Goal: Information Seeking & Learning: Check status

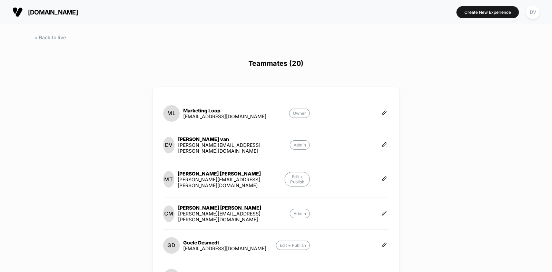
click at [51, 7] on button "[DOMAIN_NAME]" at bounding box center [45, 12] width 70 height 11
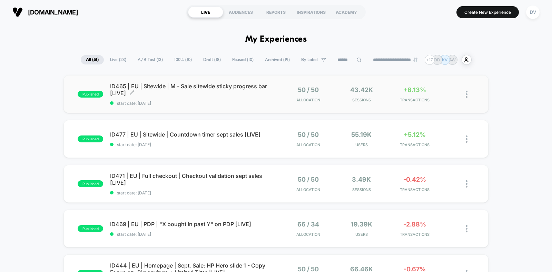
click at [188, 96] on span "ID465 | EU | Sitewide | M - Sale sitewide sticky progress bar [LIVE] Click to e…" at bounding box center [193, 90] width 166 height 14
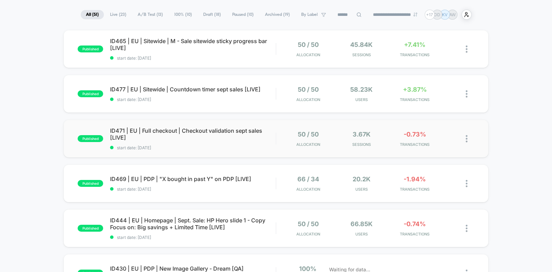
scroll to position [51, 0]
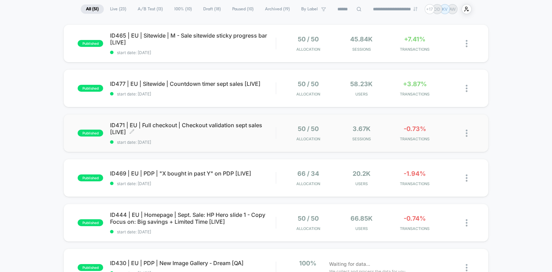
click at [210, 142] on span "start date: [DATE]" at bounding box center [193, 142] width 166 height 5
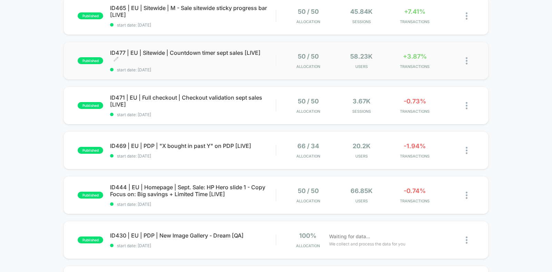
scroll to position [82, 0]
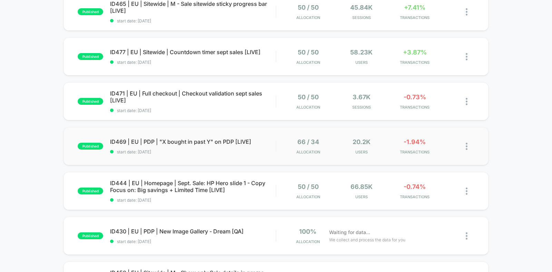
click at [198, 156] on div "published ID469 | EU | PDP | "X bought in past Y" on PDP [LIVE] start date: 5-9…" at bounding box center [275, 146] width 425 height 38
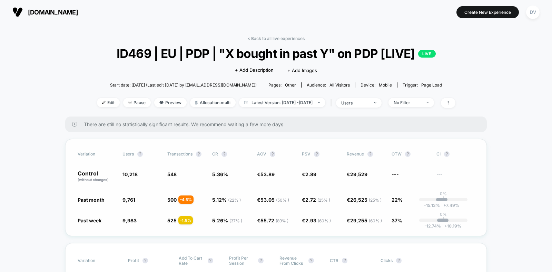
scroll to position [29, 0]
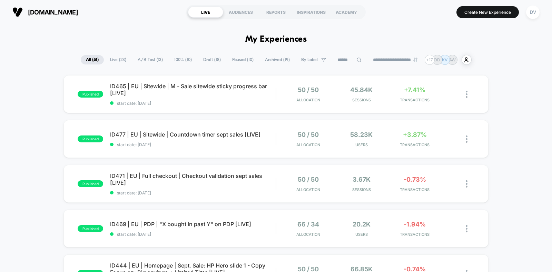
click at [123, 59] on span "Live ( 23 )" at bounding box center [118, 59] width 27 height 9
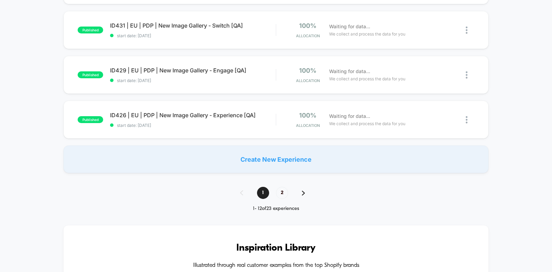
scroll to position [472, 0]
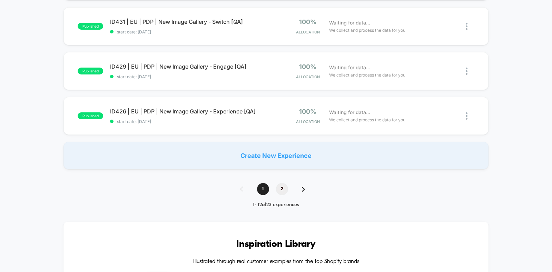
click at [282, 195] on span "2" at bounding box center [282, 189] width 12 height 12
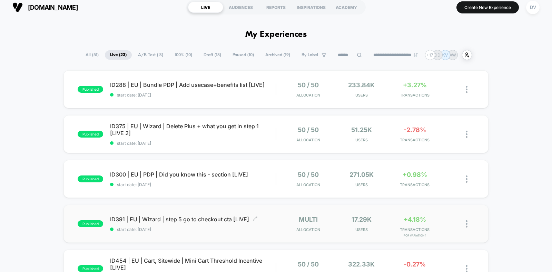
scroll to position [0, 0]
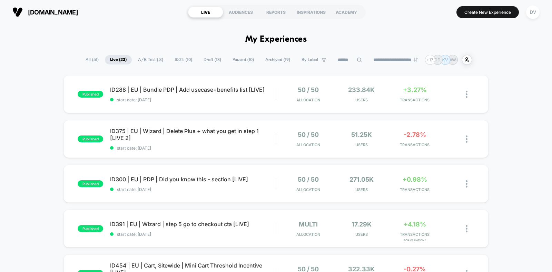
click at [548, 9] on div "loopearplugs.com LIVE AUDIENCES REPORTS INSPIRATIONS ACADEMY Create New Experie…" at bounding box center [276, 12] width 552 height 24
click at [534, 16] on div "DV" at bounding box center [532, 12] width 13 height 13
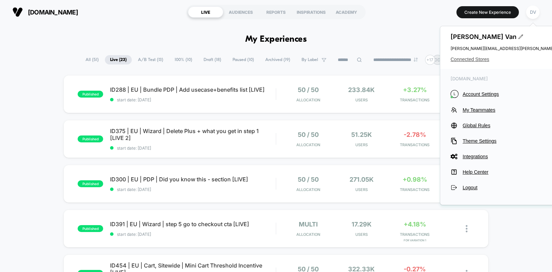
click at [471, 59] on span "Connected Stores" at bounding box center [518, 60] width 137 height 6
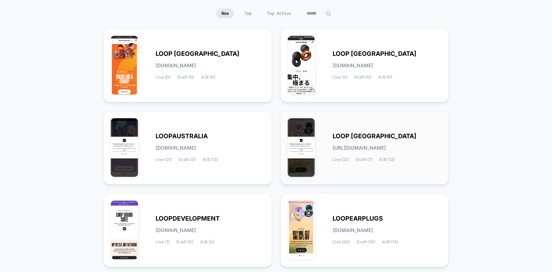
click at [368, 168] on div "LOOP UNITED STATES loop-united_states.myshopify.com Live (21) Draft (7) A/B (12)" at bounding box center [365, 147] width 154 height 59
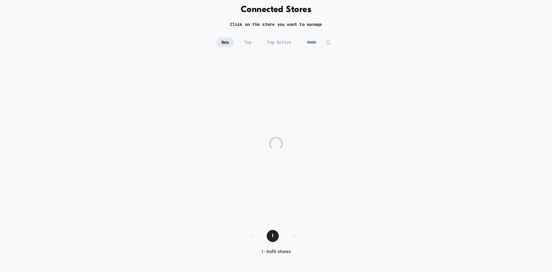
scroll to position [35, 0]
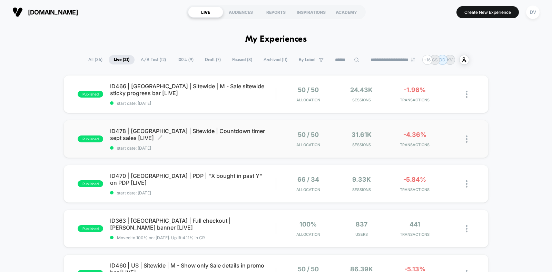
click at [225, 145] on div "ID478 | USA | Sitewide | Countdown timer sept sales [LIVE] Click to edit experi…" at bounding box center [193, 139] width 166 height 23
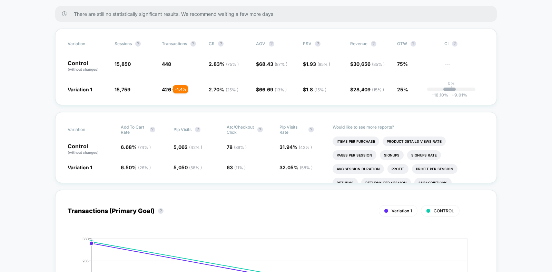
scroll to position [86, 0]
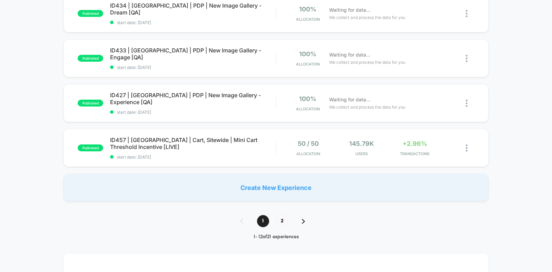
scroll to position [443, 0]
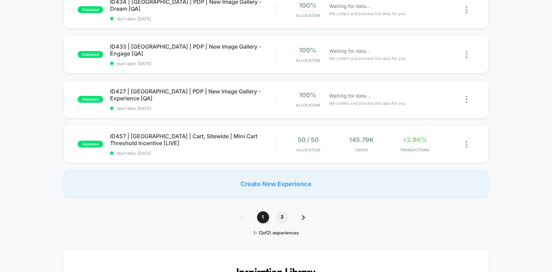
click at [282, 218] on span "2" at bounding box center [282, 217] width 12 height 12
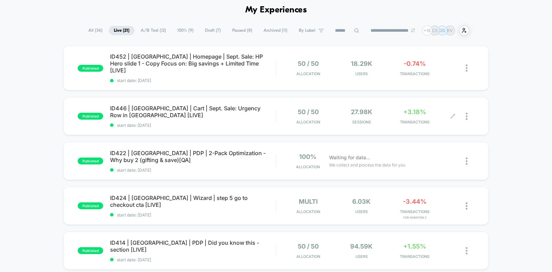
scroll to position [0, 0]
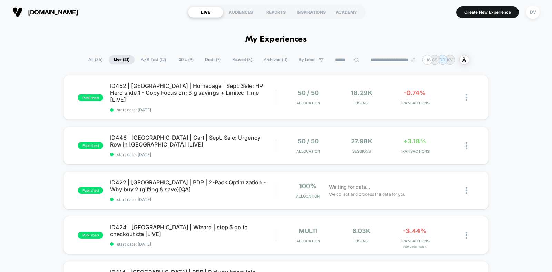
click at [535, 5] on button "DV" at bounding box center [533, 12] width 18 height 14
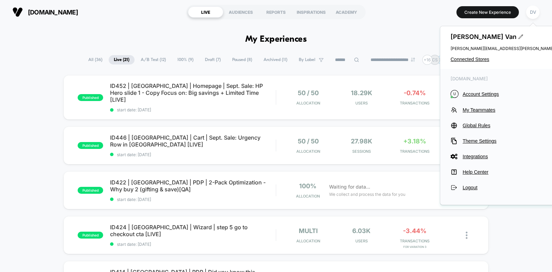
click at [473, 54] on div "Desiree Van desiree.vanderhorst@loopearplugs.com Connected Stores" at bounding box center [519, 47] width 158 height 43
click at [471, 59] on span "Connected Stores" at bounding box center [518, 60] width 137 height 6
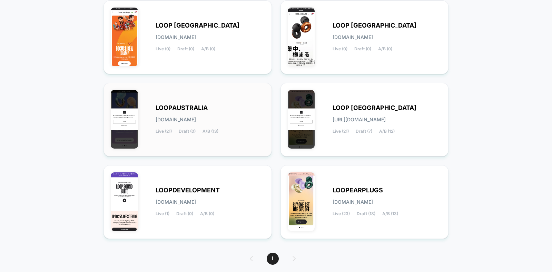
click at [196, 120] on span "loopaustralia.myshopify.com" at bounding box center [176, 119] width 40 height 5
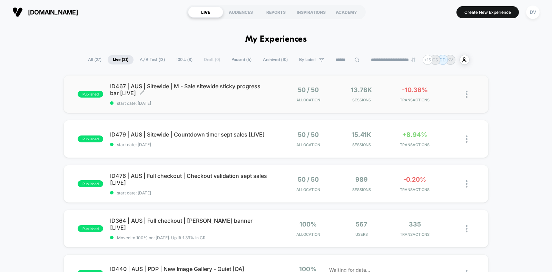
click at [216, 99] on div "ID467 | AUS | Sitewide | M - Sale sitewide sticky progress bar [LIVE] Click to …" at bounding box center [193, 94] width 166 height 23
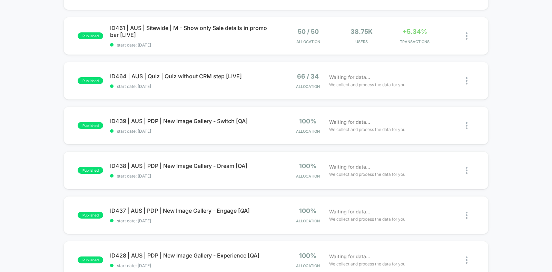
scroll to position [284, 0]
